Goal: Information Seeking & Learning: Learn about a topic

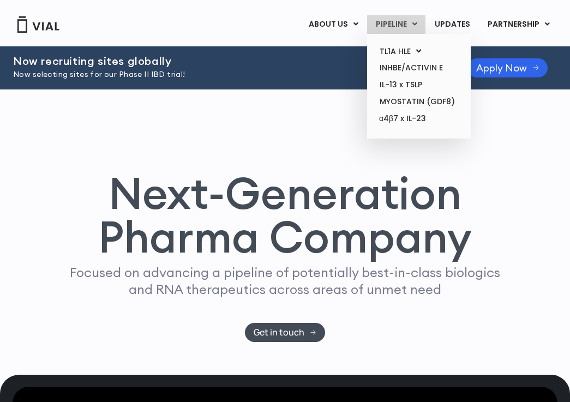
click at [396, 25] on link "PIPELINE" at bounding box center [396, 24] width 58 height 19
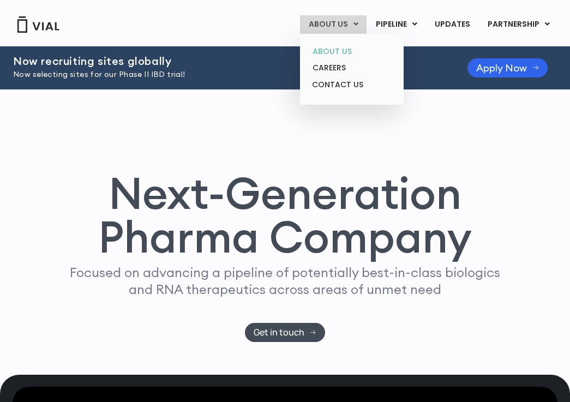
click at [344, 49] on link "ABOUT US" at bounding box center [352, 51] width 96 height 17
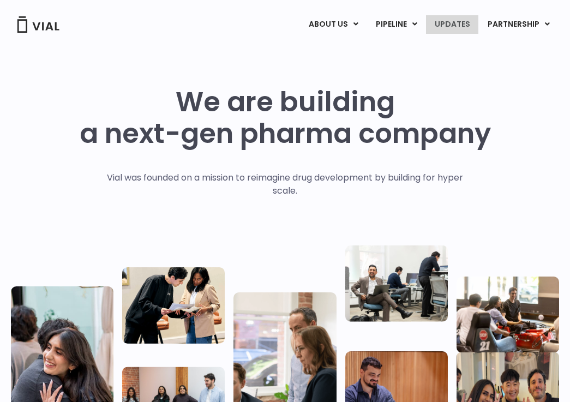
click at [456, 29] on link "UPDATES" at bounding box center [452, 24] width 52 height 19
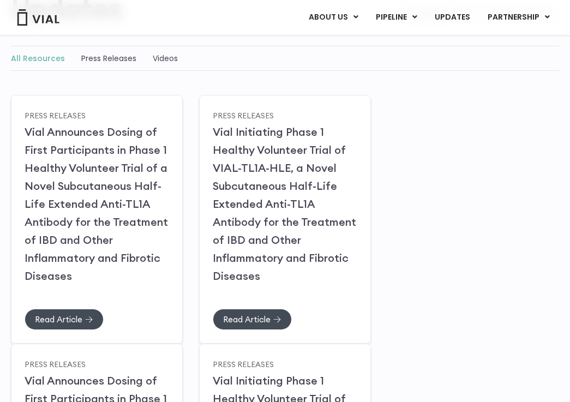
scroll to position [13, 0]
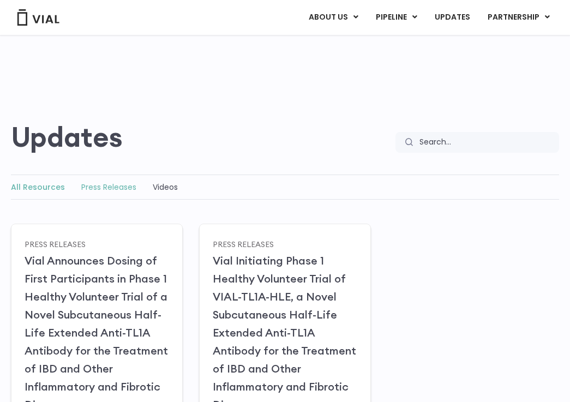
click at [114, 186] on link "Press Releases" at bounding box center [108, 187] width 55 height 11
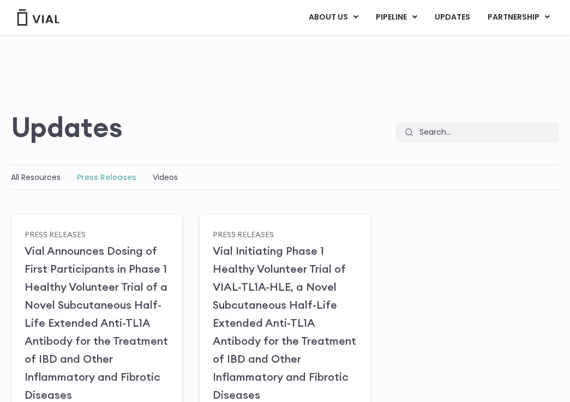
scroll to position [28, 0]
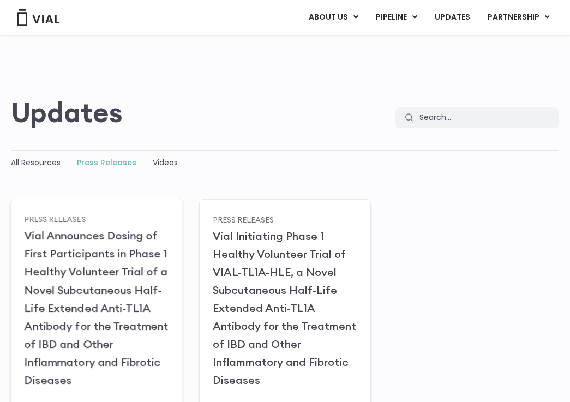
click at [49, 285] on link "Vial Announces Dosing of First Participants in Phase 1 Healthy Volunteer Trial …" at bounding box center [96, 308] width 144 height 158
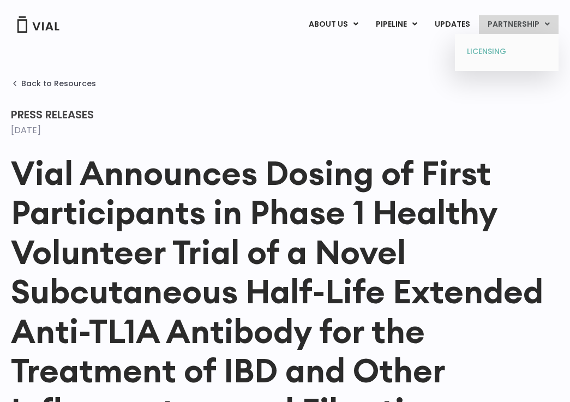
click at [497, 50] on link "LICENSING" at bounding box center [507, 51] width 96 height 17
